Goal: Task Accomplishment & Management: Complete application form

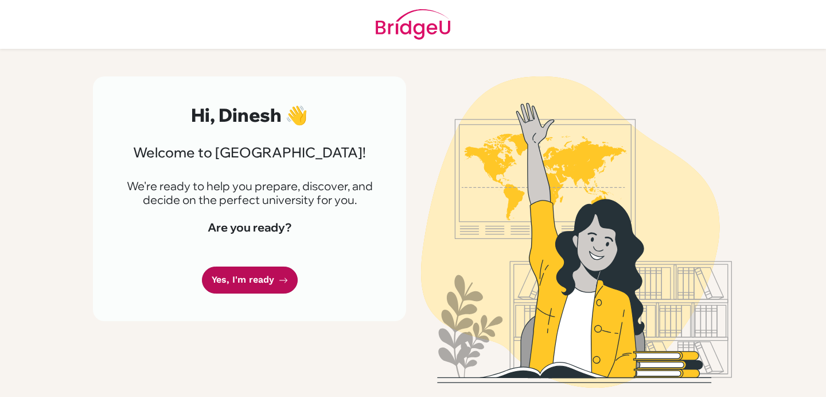
click at [244, 278] on link "Yes, I'm ready" at bounding box center [250, 279] width 96 height 27
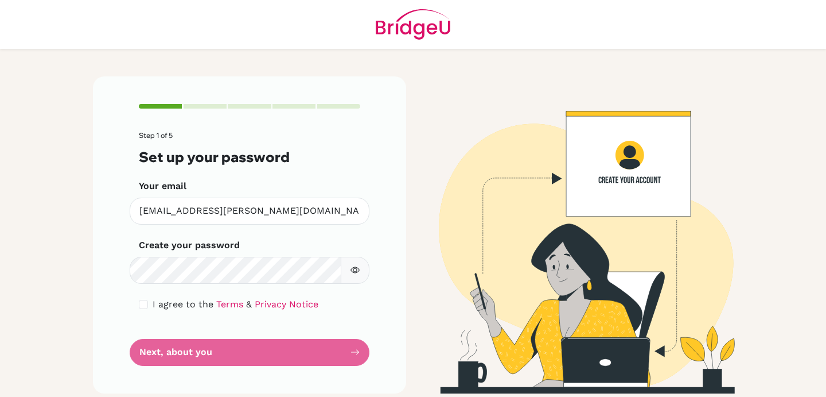
click at [370, 312] on div "Step 1 of 5 Set up your password Your email [PERSON_NAME][EMAIL_ADDRESS][PERSON…" at bounding box center [249, 234] width 313 height 316
click at [144, 304] on input "checkbox" at bounding box center [143, 304] width 9 height 9
checkbox input "true"
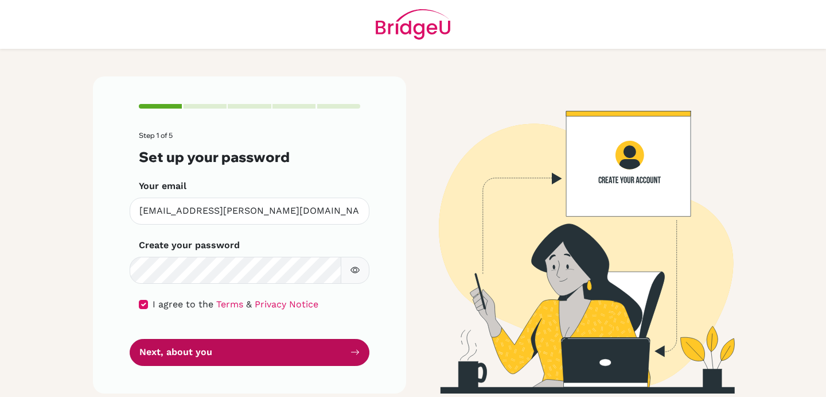
click at [232, 355] on button "Next, about you" at bounding box center [250, 352] width 240 height 27
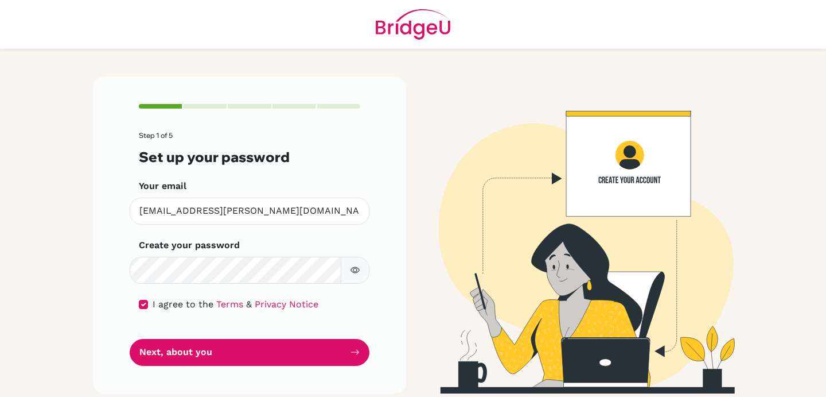
click at [98, 297] on div "Step 1 of 5 Set up your password Your email [PERSON_NAME][EMAIL_ADDRESS][PERSON…" at bounding box center [249, 234] width 313 height 316
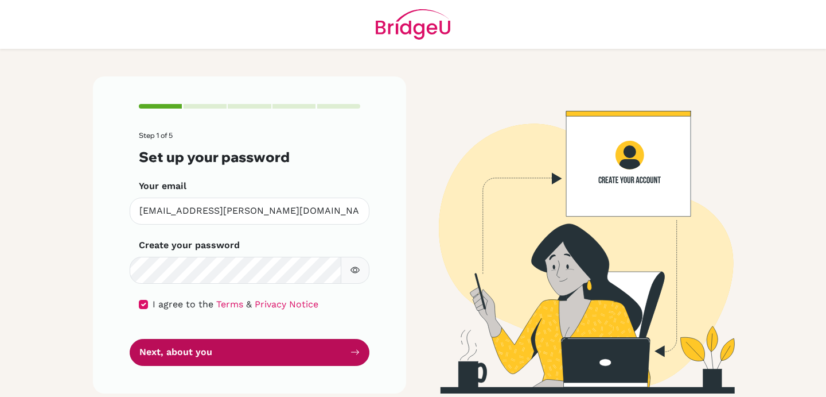
click at [240, 356] on button "Next, about you" at bounding box center [250, 352] width 240 height 27
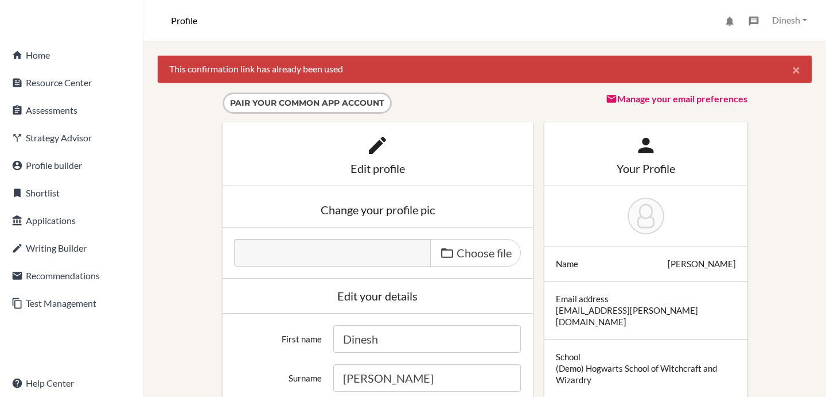
click at [798, 70] on span "×" at bounding box center [797, 69] width 8 height 17
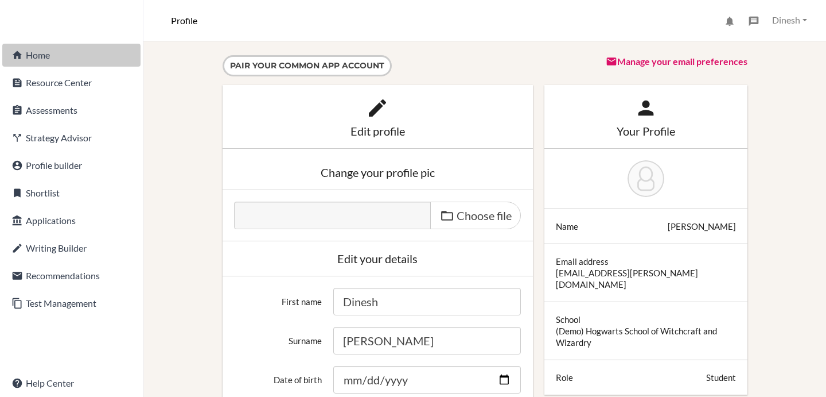
click at [32, 55] on link "home Home" at bounding box center [71, 55] width 138 height 23
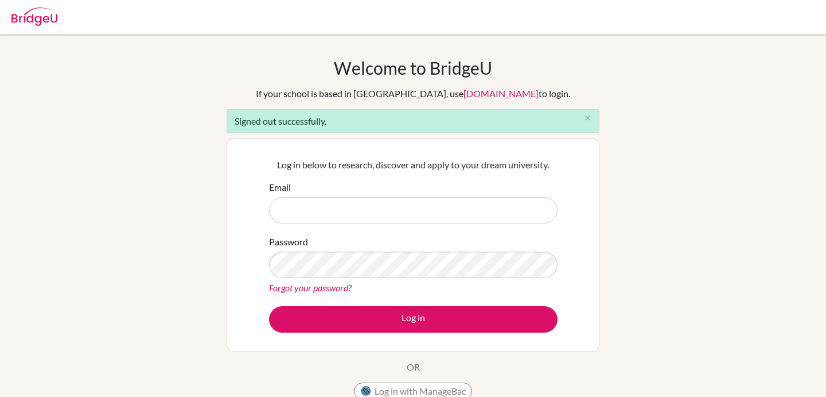
type input "[EMAIL_ADDRESS][PERSON_NAME][DOMAIN_NAME]"
